Goal: Task Accomplishment & Management: Manage account settings

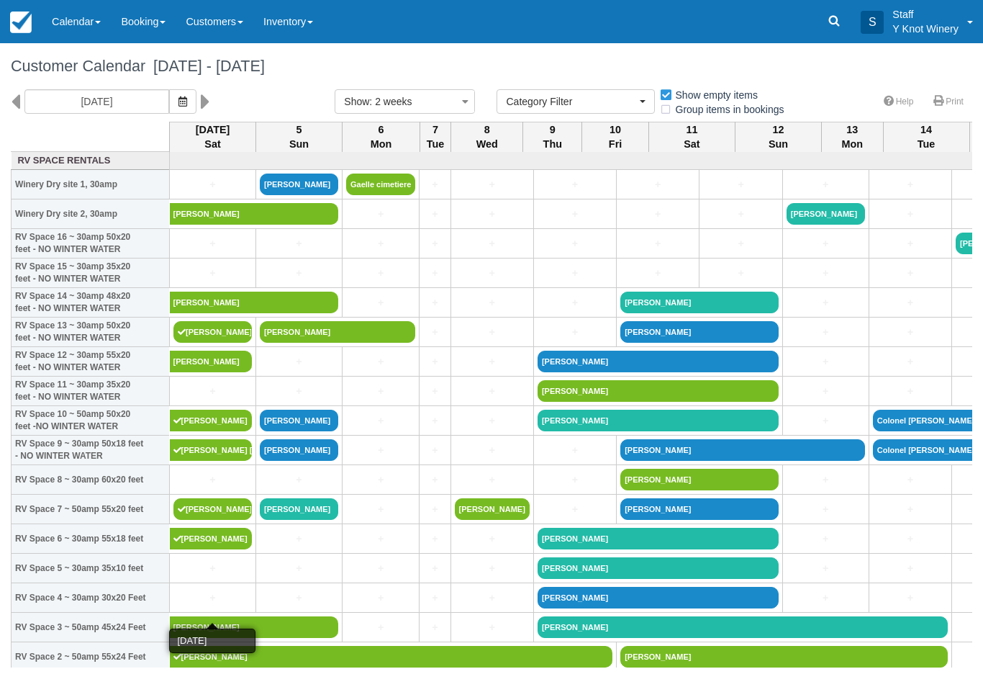
select select
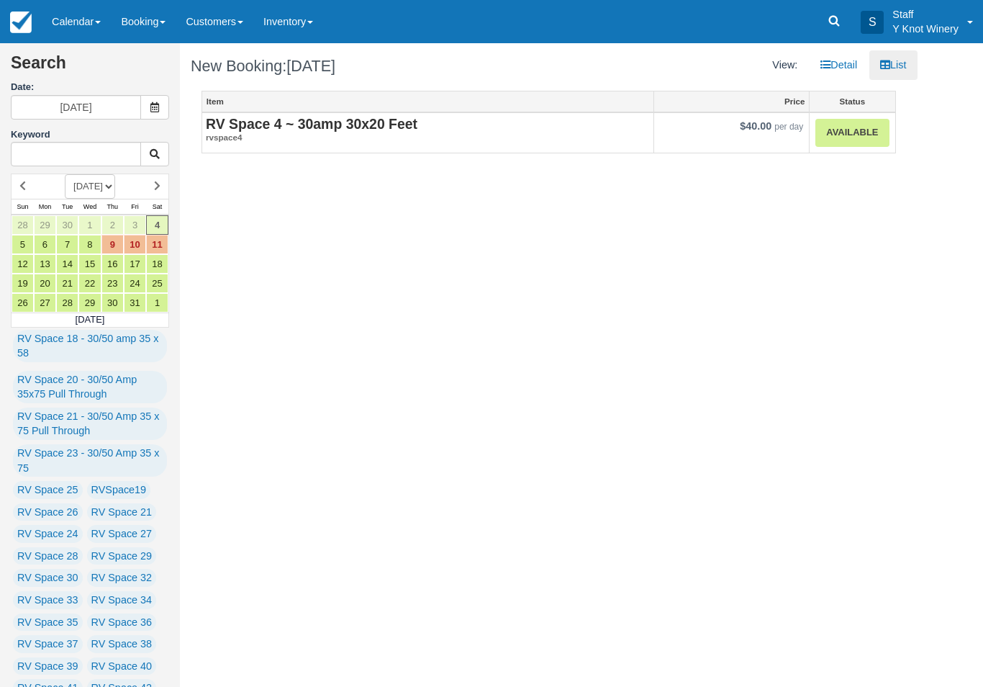
click at [866, 145] on link "Available" at bounding box center [852, 133] width 73 height 28
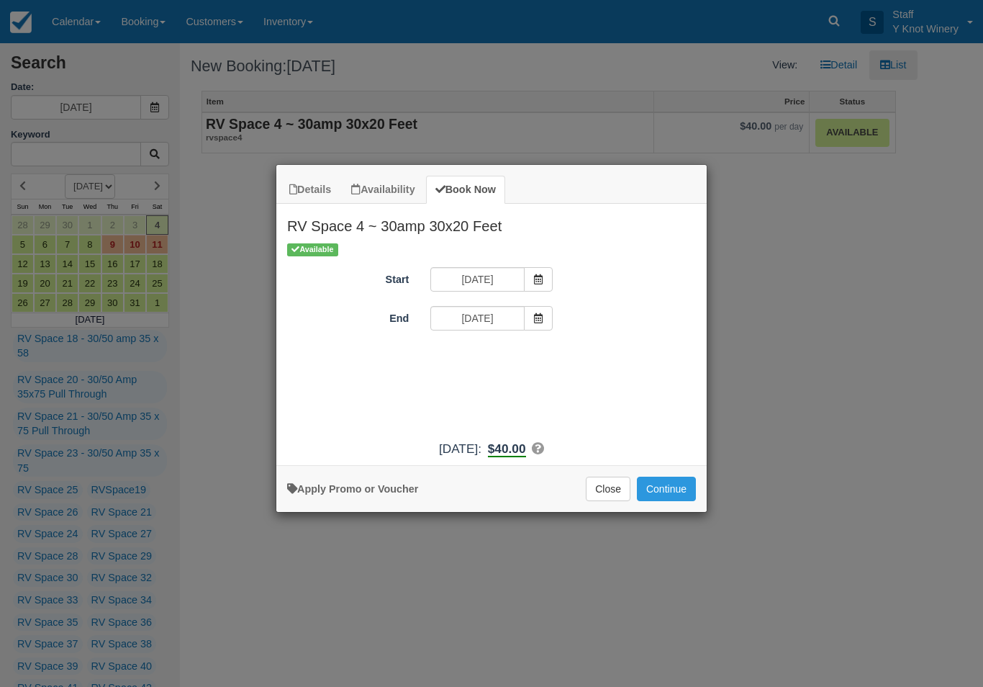
click at [667, 501] on button "Continue" at bounding box center [666, 489] width 59 height 24
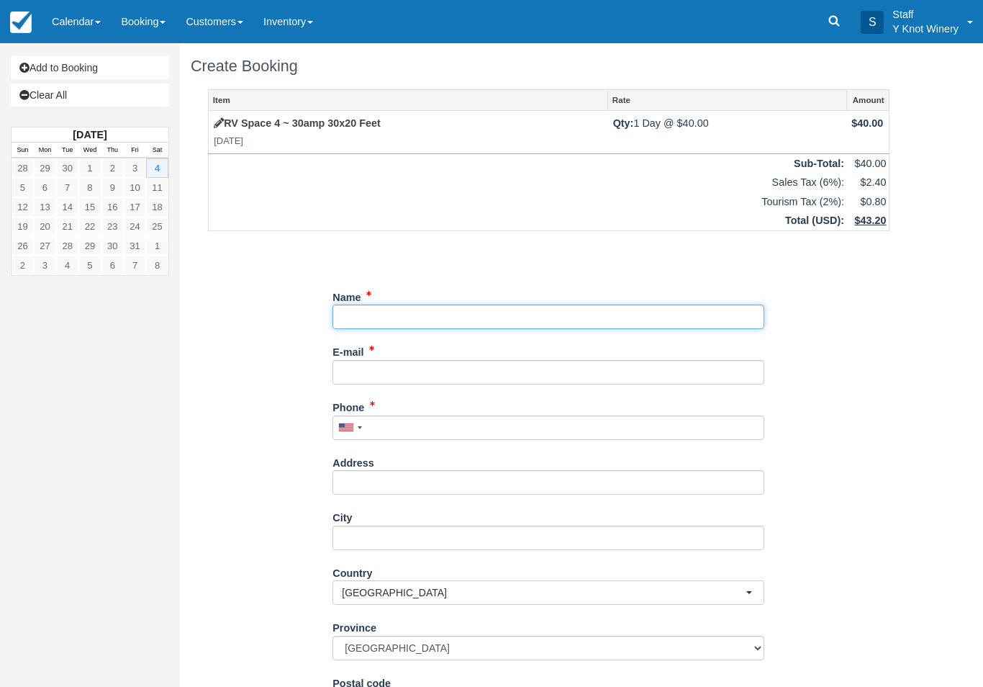
click at [397, 319] on input "Name" at bounding box center [549, 317] width 432 height 24
type input "[PERSON_NAME]"
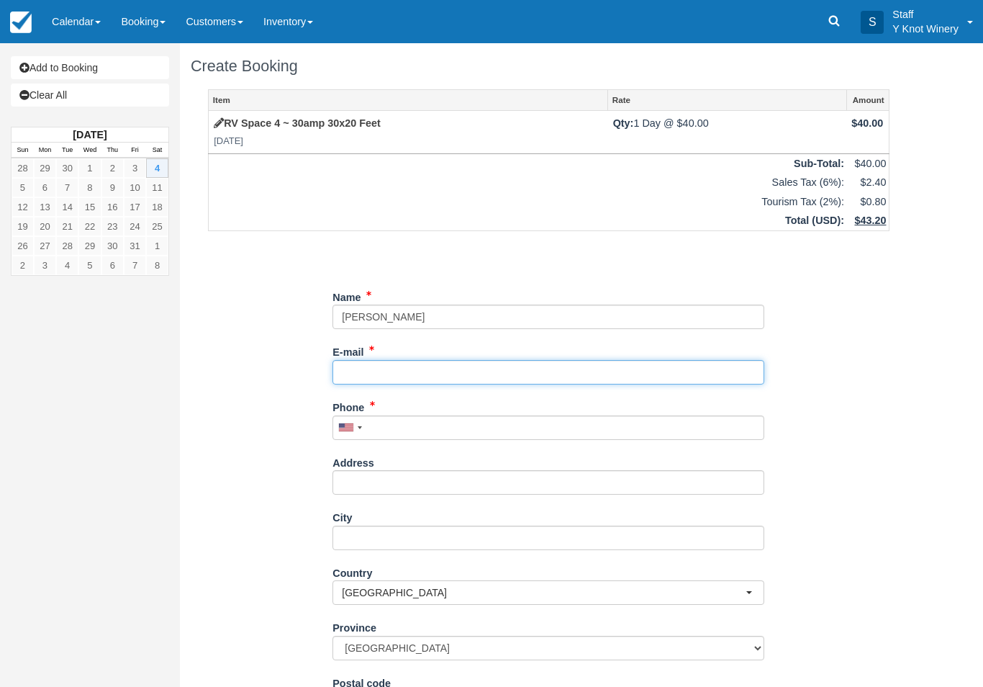
click at [412, 361] on input "E-mail" at bounding box center [549, 372] width 432 height 24
type input "[EMAIL_ADDRESS][DOMAIN_NAME]"
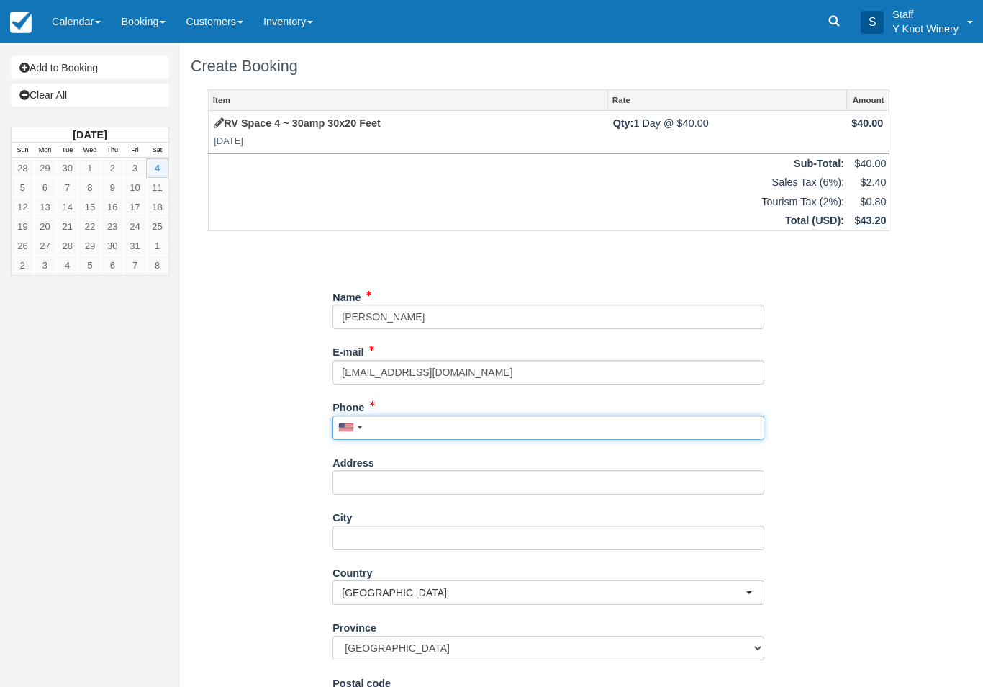
click at [443, 424] on input "Phone" at bounding box center [549, 427] width 432 height 24
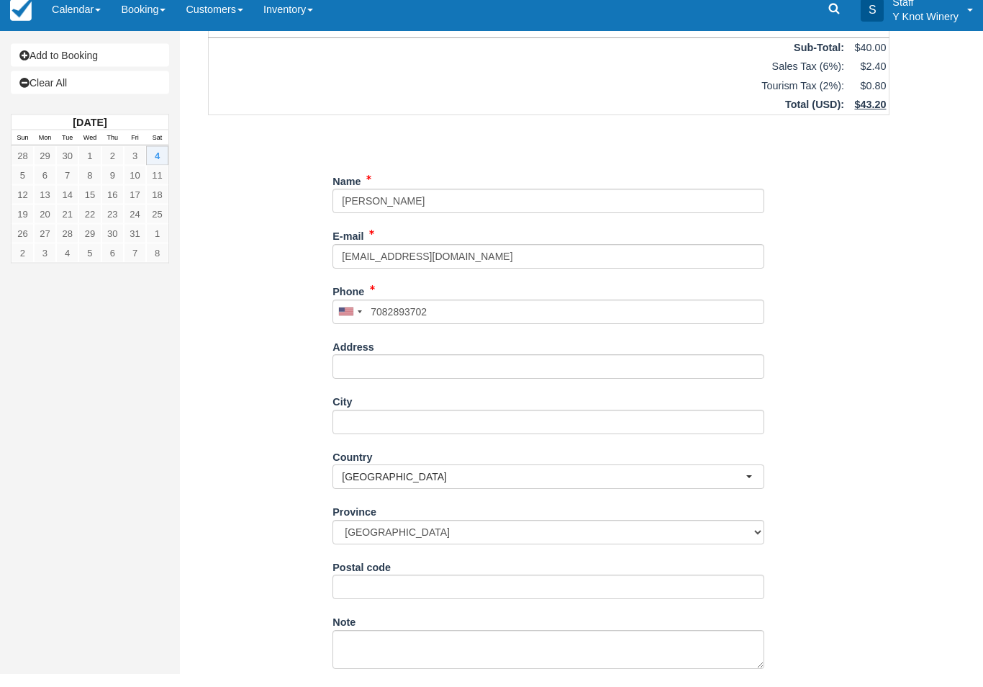
type input "+17082893702"
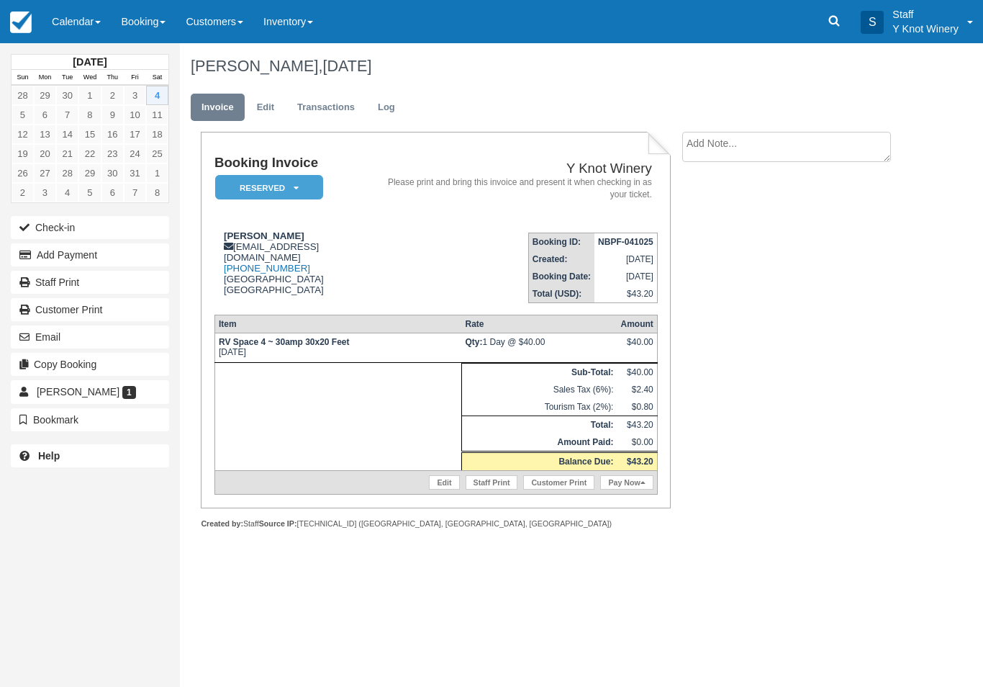
click at [625, 490] on link "Pay Now" at bounding box center [626, 482] width 53 height 14
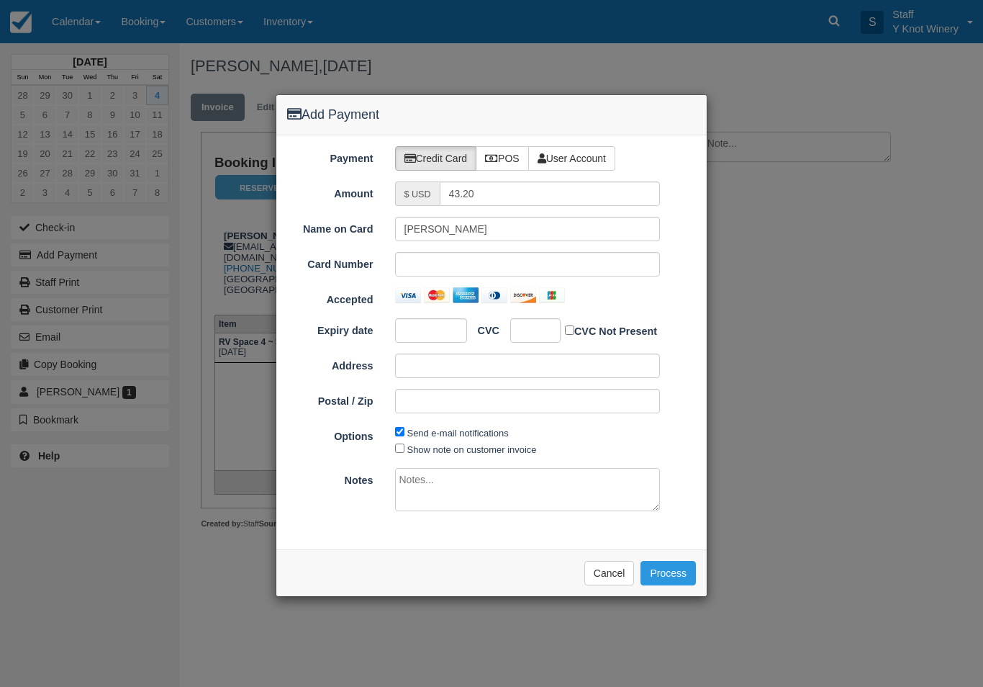
click at [604, 574] on button "Cancel" at bounding box center [610, 573] width 50 height 24
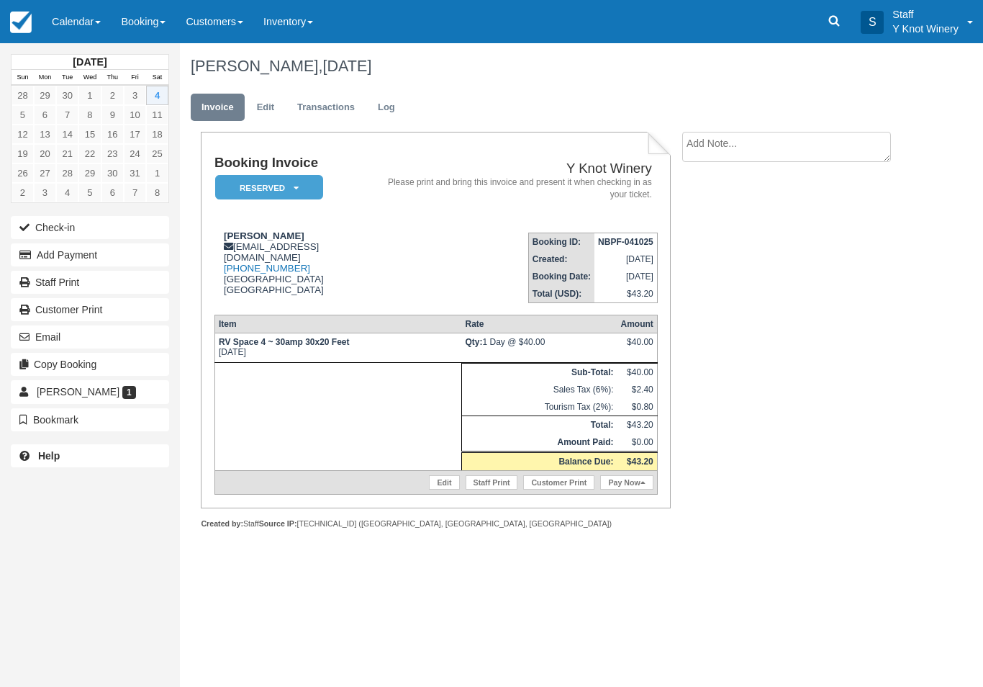
click at [429, 490] on link "Edit" at bounding box center [444, 482] width 30 height 14
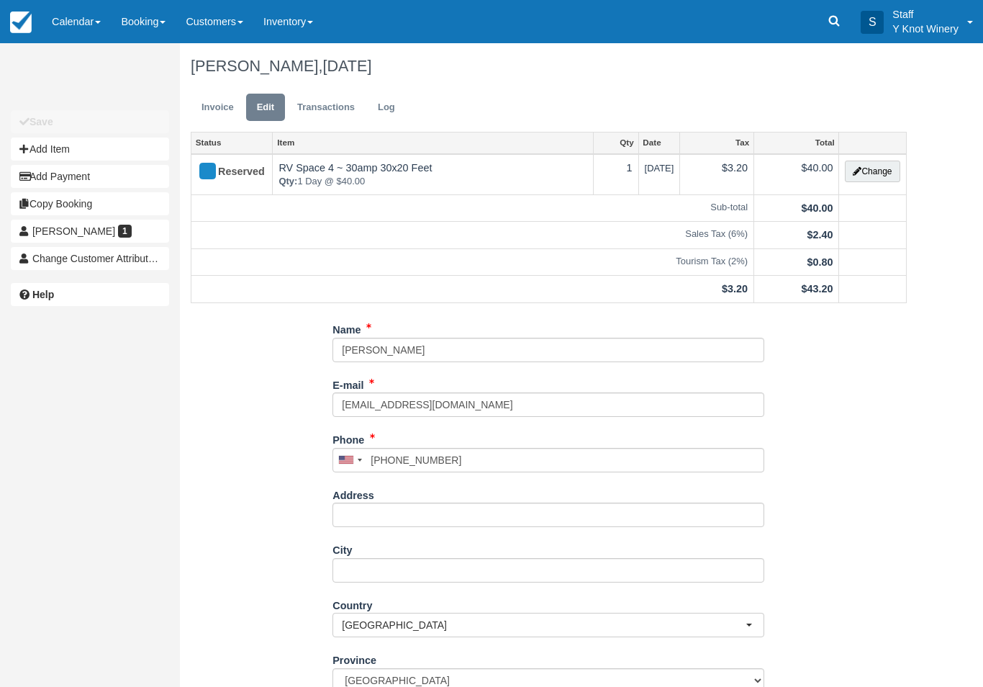
click at [875, 167] on button "Change" at bounding box center [872, 172] width 55 height 22
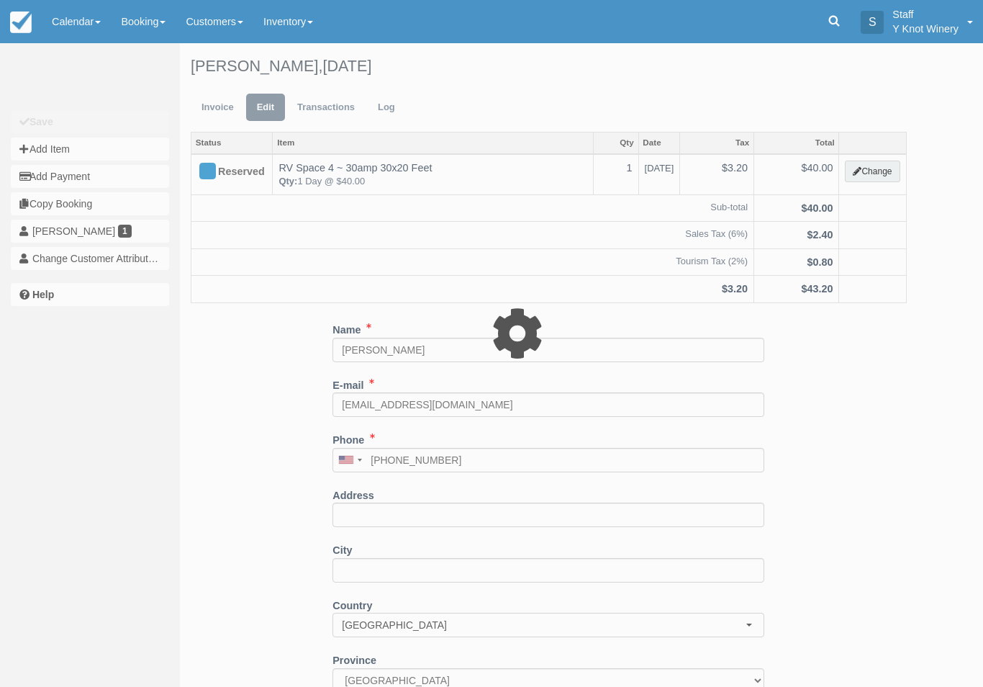
type input "40.00"
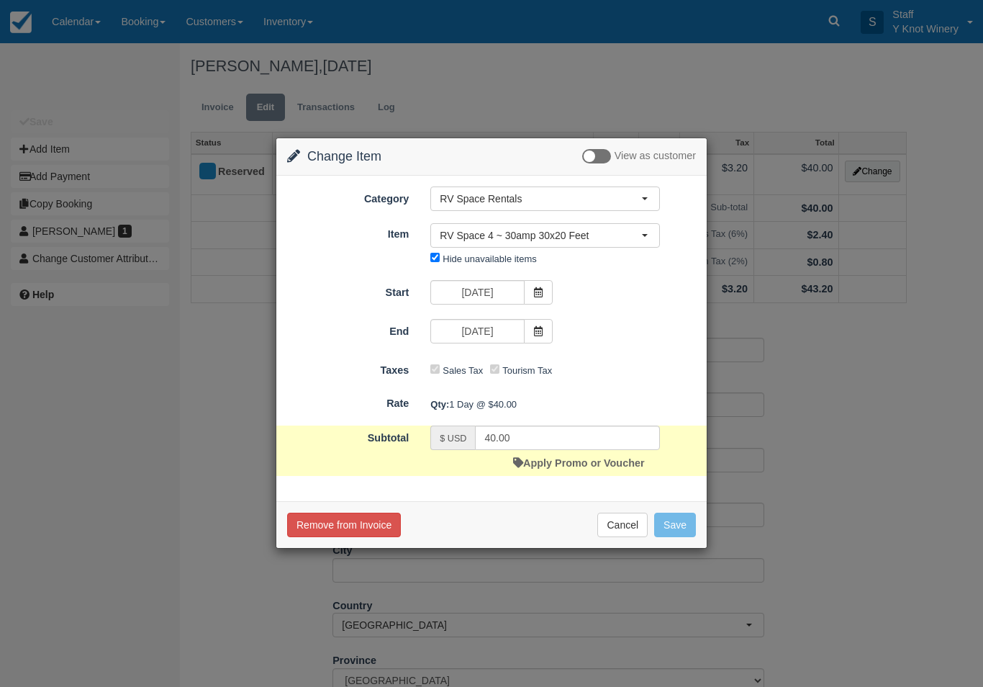
click at [531, 326] on span at bounding box center [538, 331] width 29 height 24
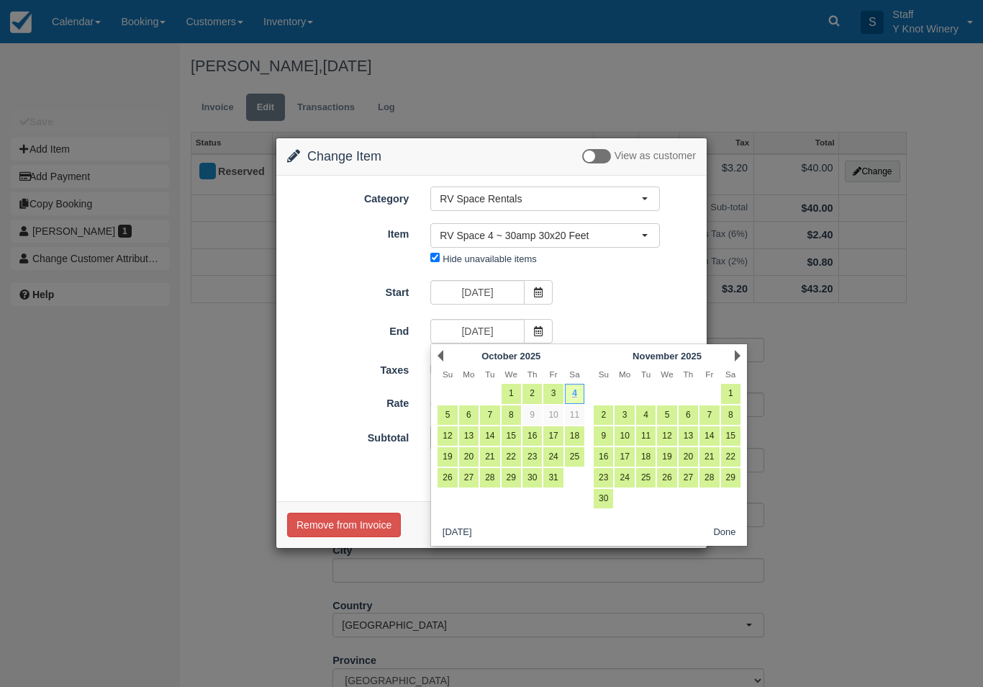
click at [466, 419] on link "6" at bounding box center [468, 414] width 19 height 19
type input "10/06/25"
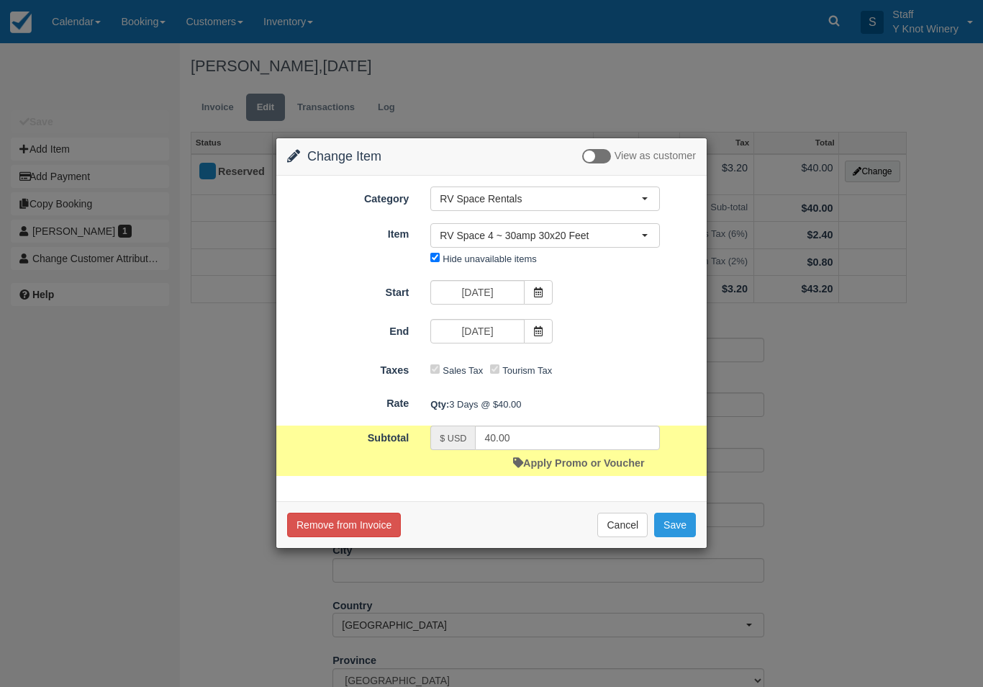
type input "120.00"
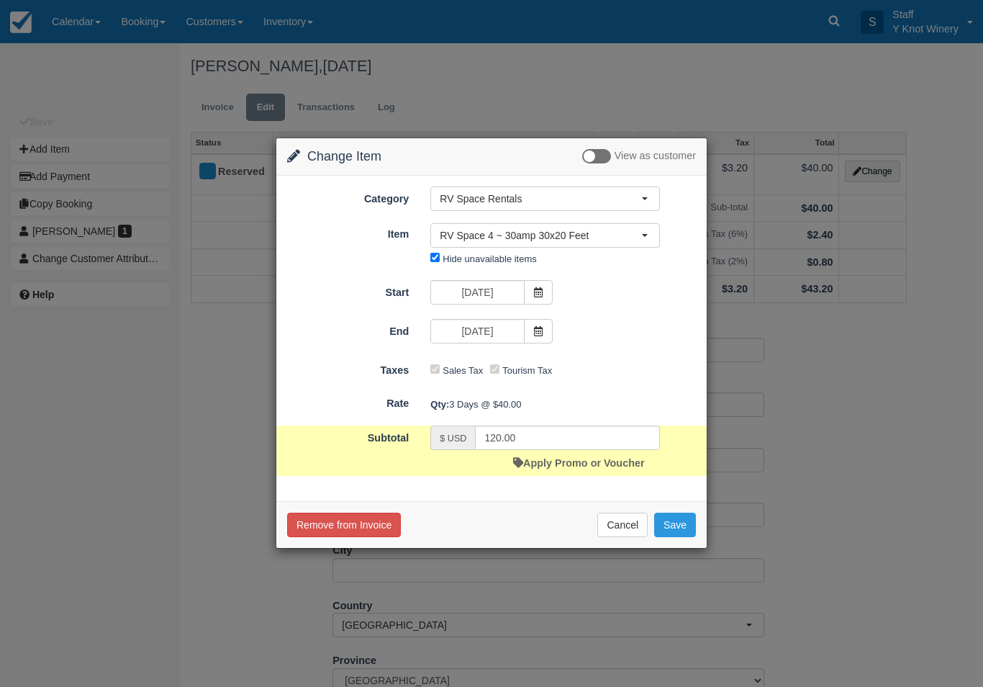
click at [672, 530] on button "Save" at bounding box center [675, 525] width 42 height 24
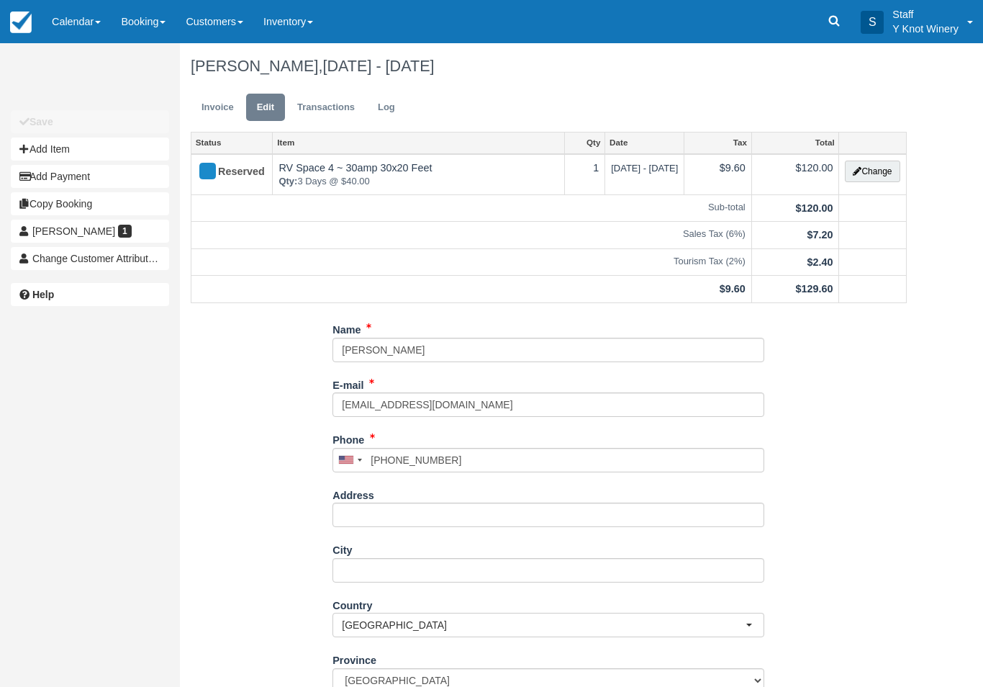
click at [74, 23] on link "Calendar" at bounding box center [76, 21] width 69 height 43
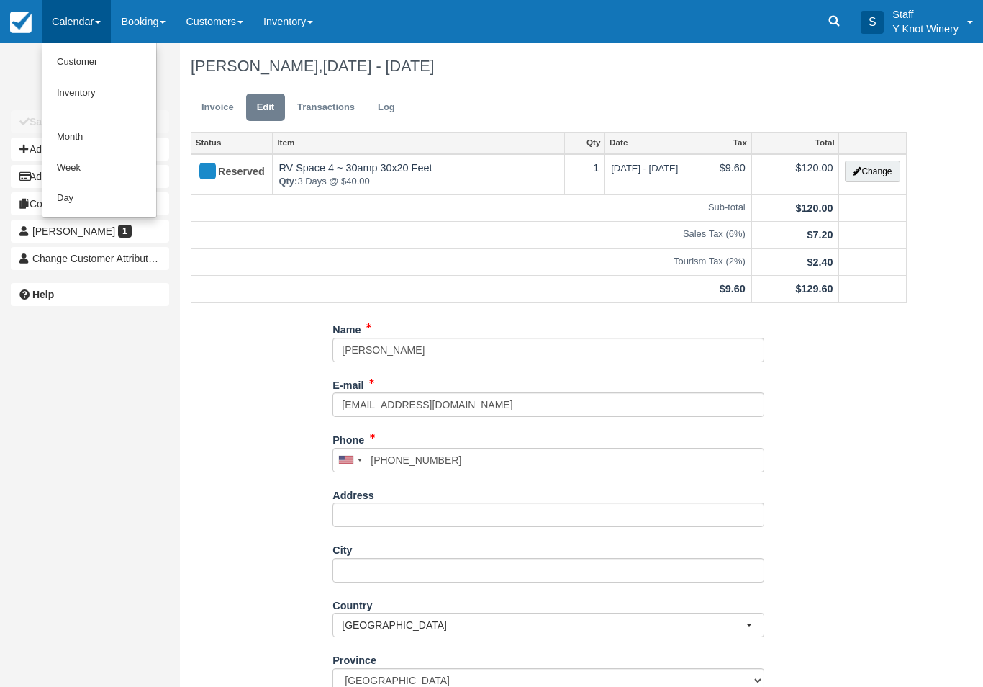
click at [74, 59] on link "Customer" at bounding box center [99, 62] width 114 height 31
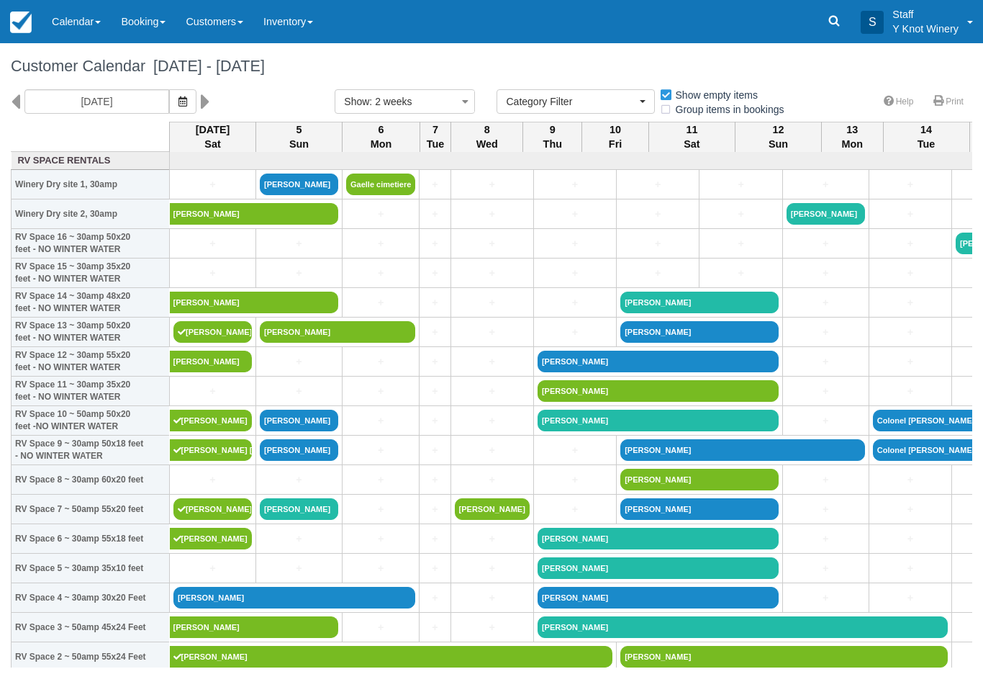
select select
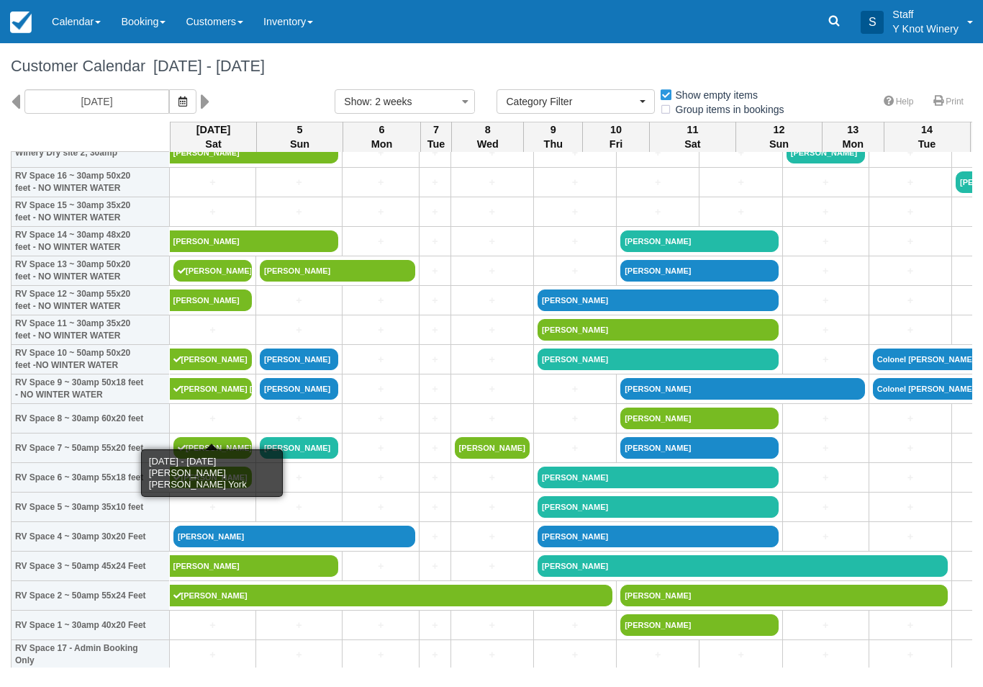
scroll to position [61, 0]
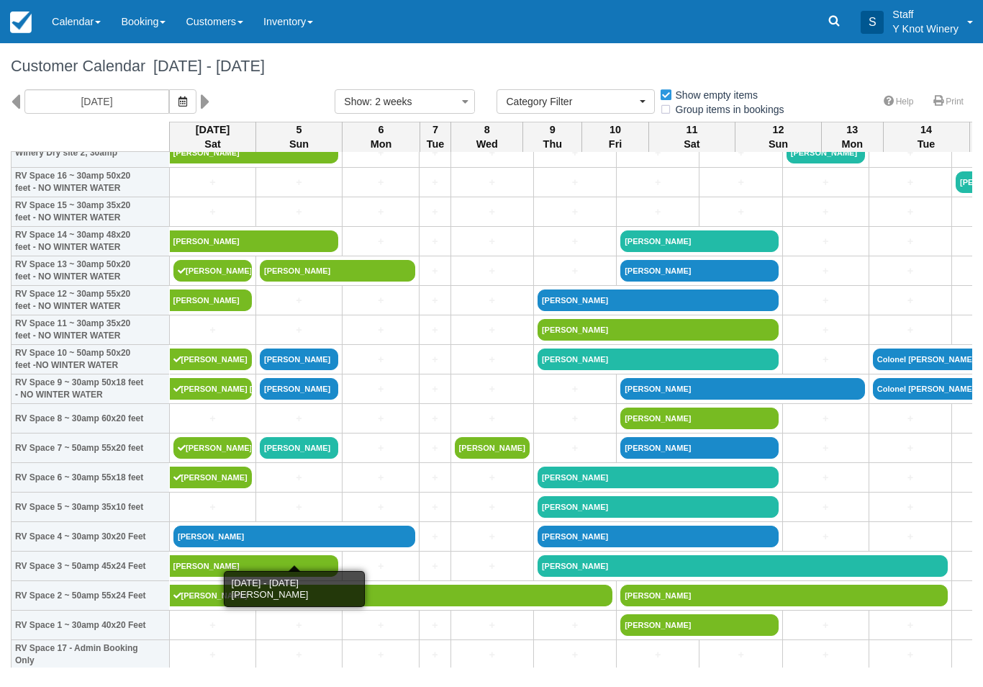
click at [208, 547] on link "[PERSON_NAME]" at bounding box center [294, 536] width 242 height 22
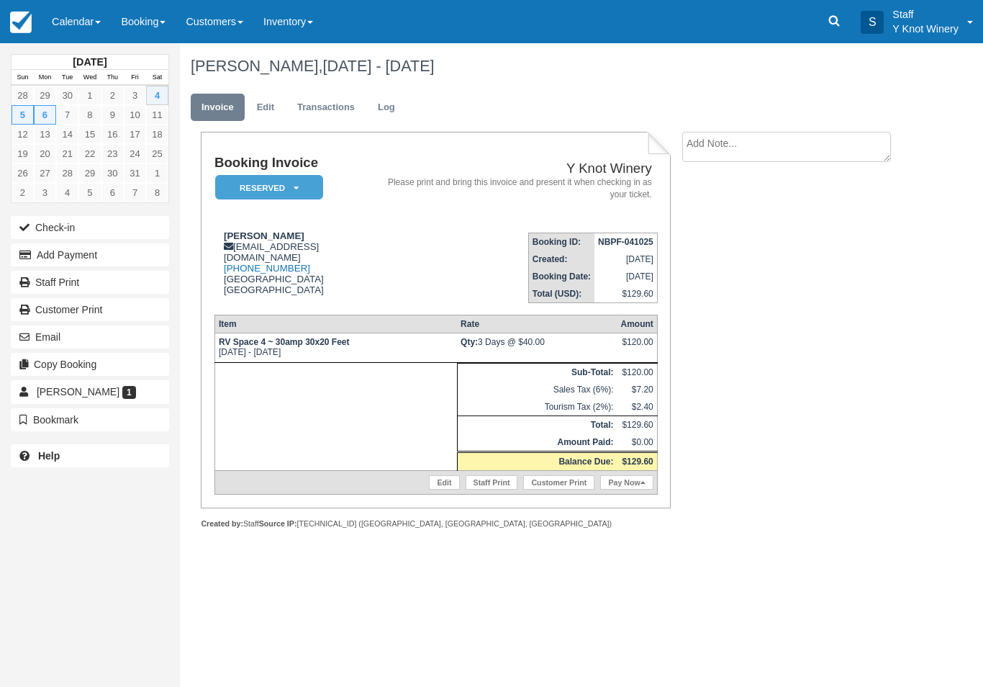
click at [236, 465] on td at bounding box center [336, 417] width 243 height 108
click at [44, 230] on button "Check-in" at bounding box center [90, 227] width 158 height 23
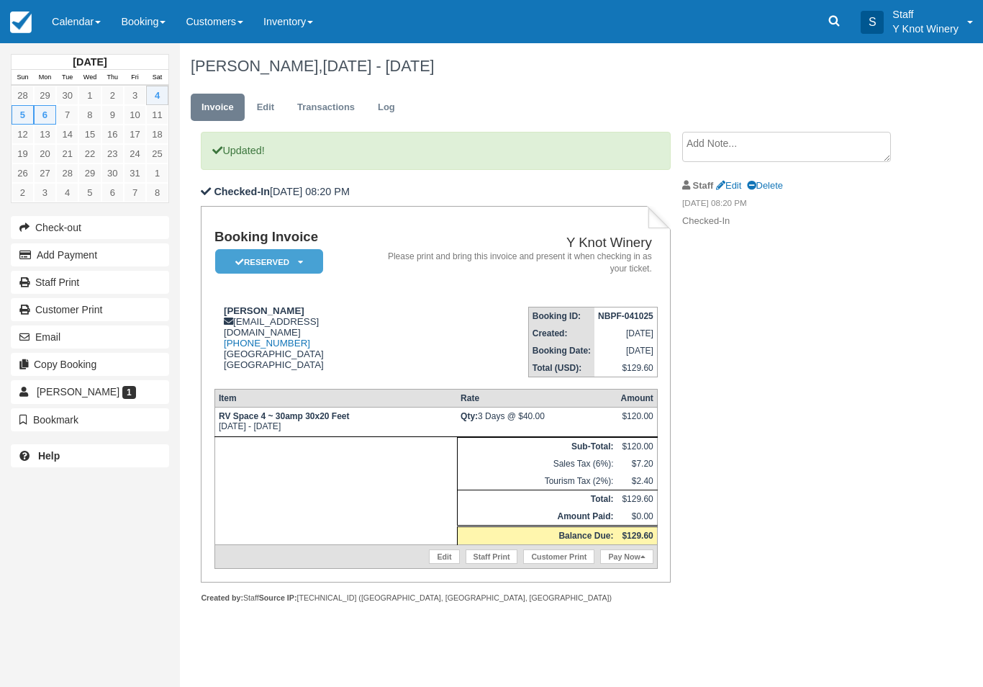
click at [736, 145] on textarea at bounding box center [786, 147] width 209 height 30
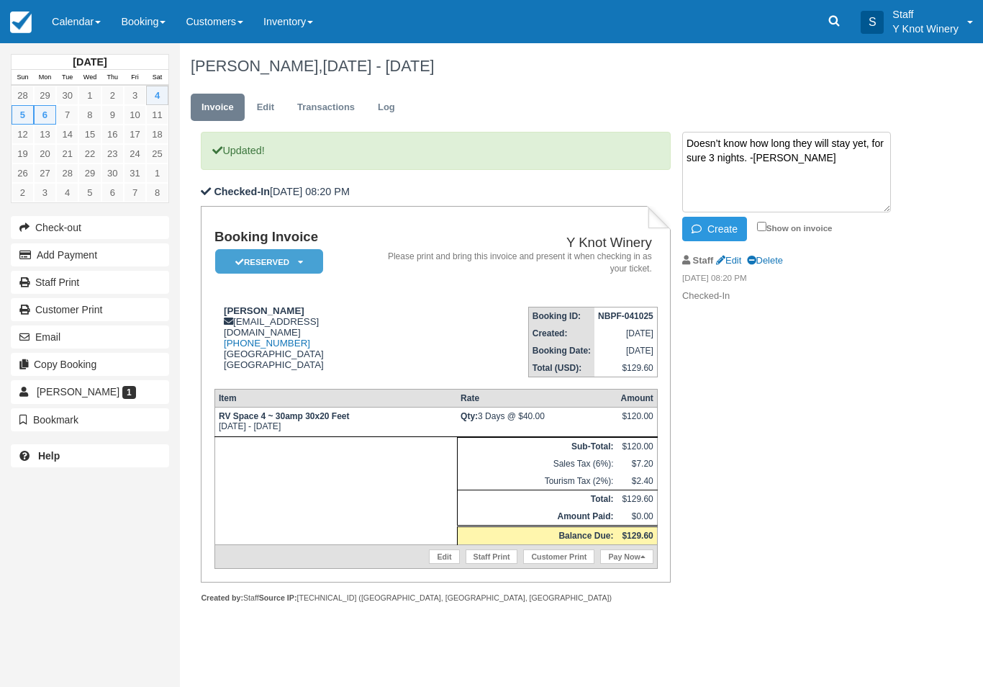
type textarea "Doesn’t know how long they will stay yet, for sure 3 nights. -[PERSON_NAME]"
click at [706, 229] on icon "button" at bounding box center [700, 229] width 16 height 10
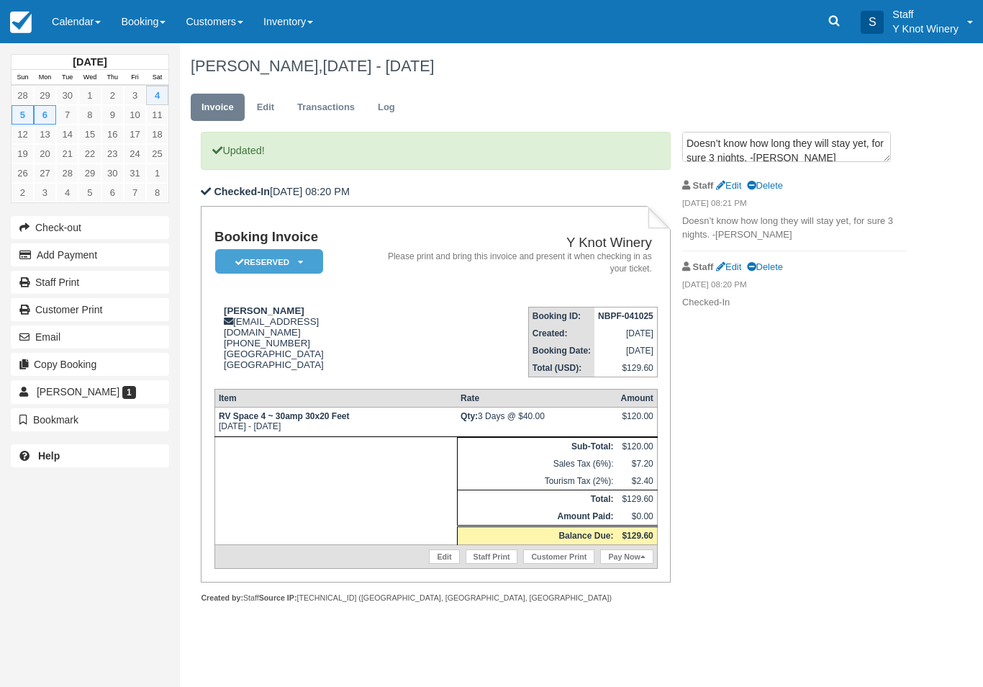
click at [46, 335] on button "Email" at bounding box center [90, 336] width 158 height 23
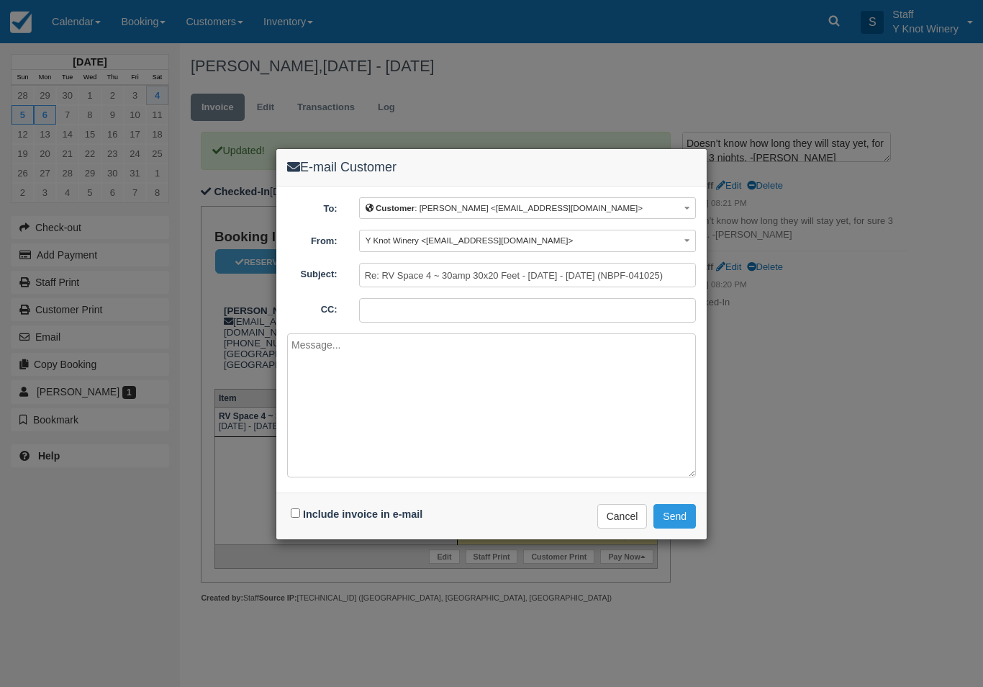
click at [324, 518] on label "Include invoice in e-mail" at bounding box center [362, 514] width 119 height 12
click at [300, 518] on input "Include invoice in e-mail" at bounding box center [295, 512] width 9 height 9
checkbox input "true"
click at [675, 520] on button "Send" at bounding box center [675, 516] width 42 height 24
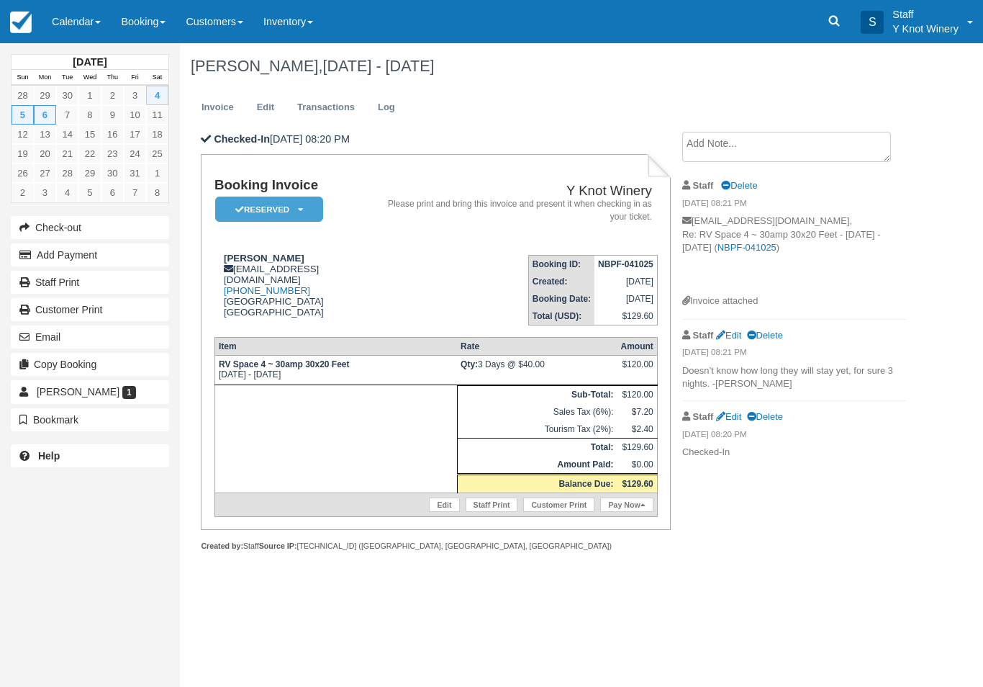
click at [84, 19] on link "Calendar" at bounding box center [76, 21] width 69 height 43
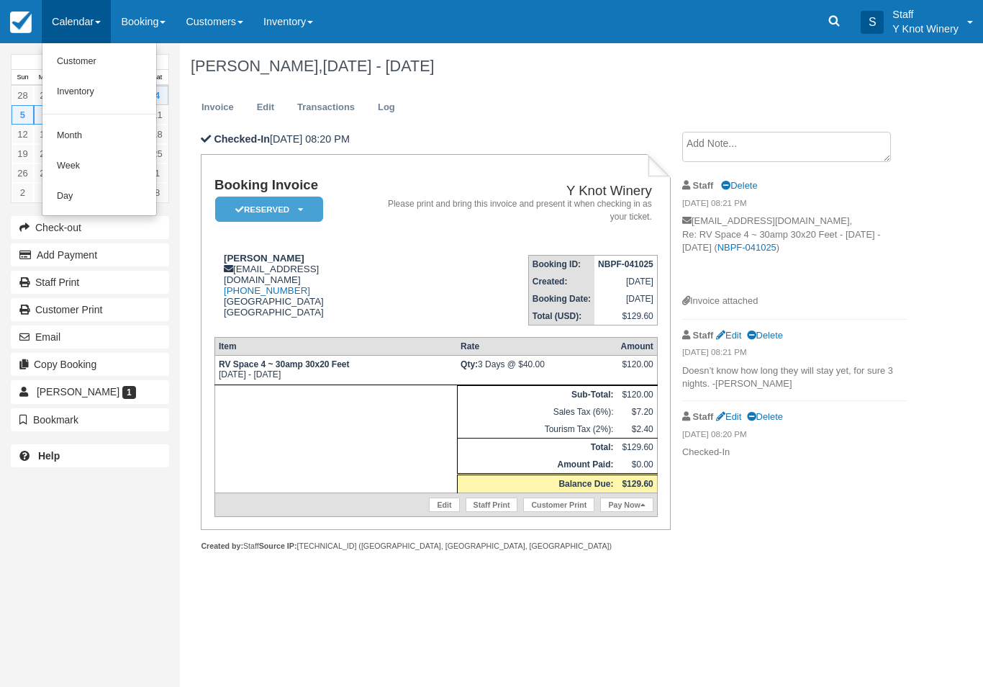
click at [75, 55] on link "Customer" at bounding box center [99, 62] width 114 height 30
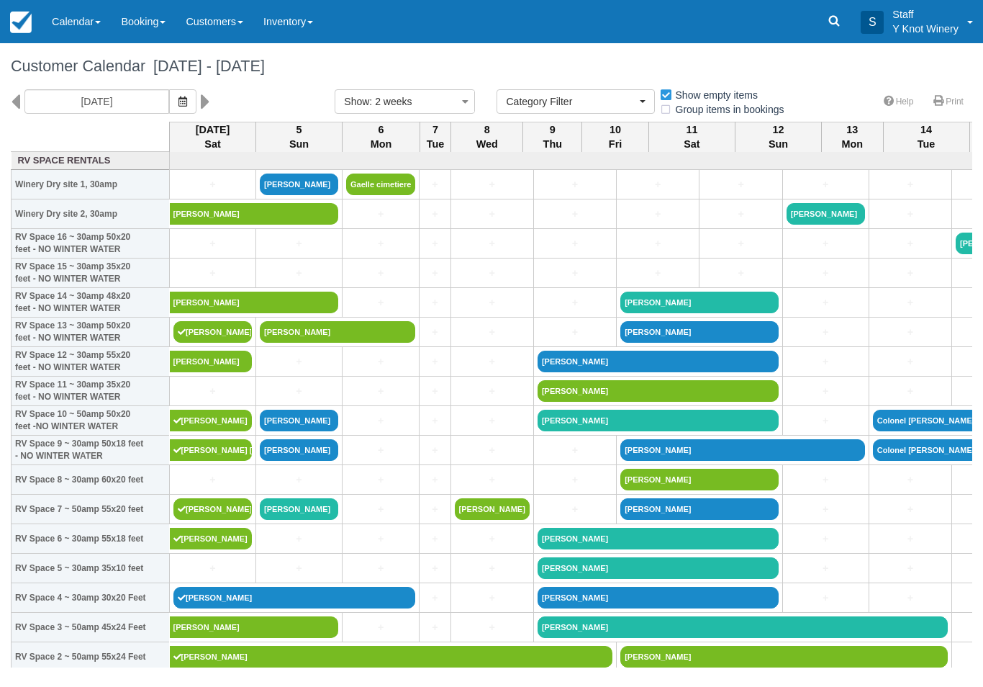
select select
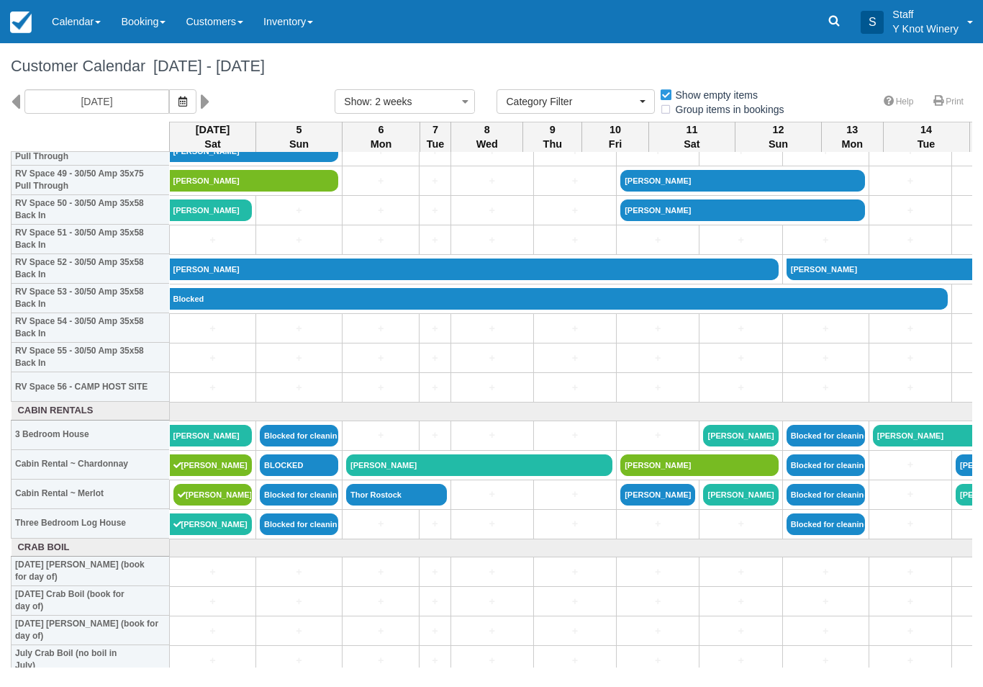
scroll to position [1480, 0]
